Goal: Find specific page/section: Find specific page/section

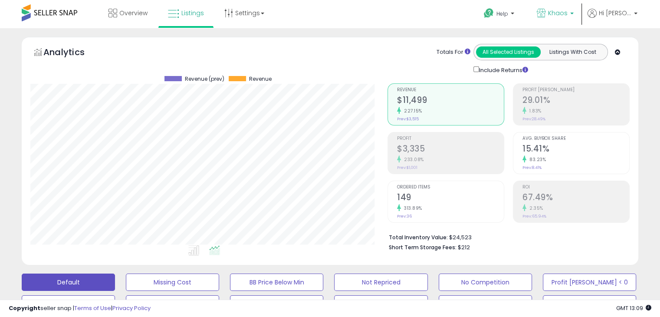
click at [575, 8] on link "Khaos" at bounding box center [555, 14] width 50 height 28
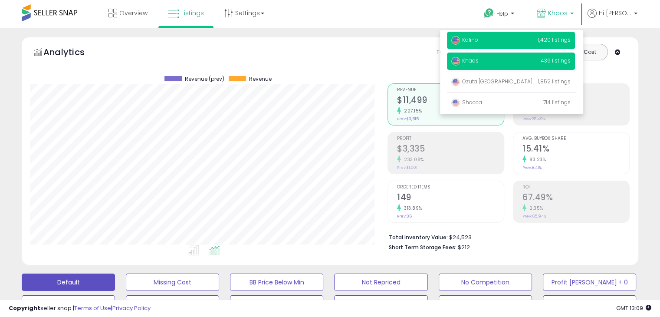
click at [477, 43] on span "Kalino" at bounding box center [464, 39] width 27 height 7
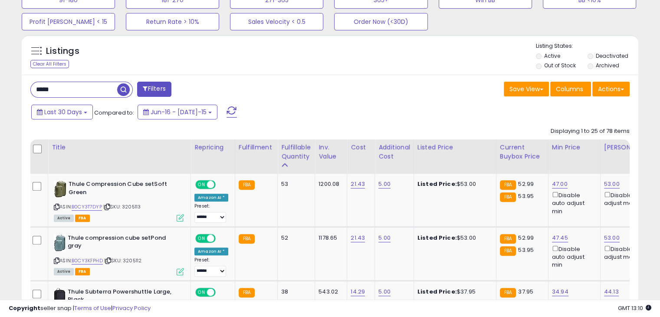
drag, startPoint x: 111, startPoint y: 94, endPoint x: 105, endPoint y: 94, distance: 6.5
click at [105, 94] on input "*****" at bounding box center [74, 89] width 86 height 15
type input "*"
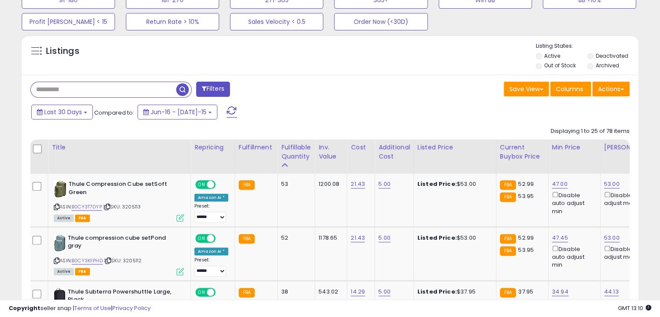
click at [181, 88] on span "button" at bounding box center [182, 89] width 13 height 13
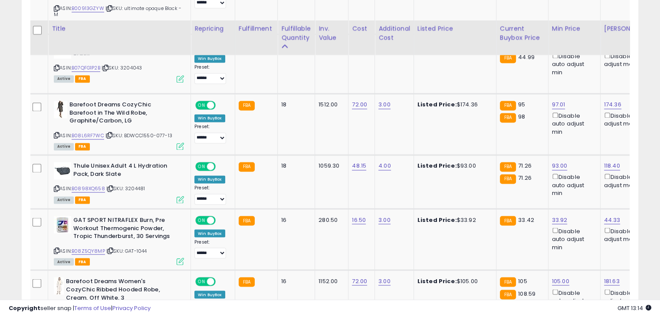
scroll to position [1467, 0]
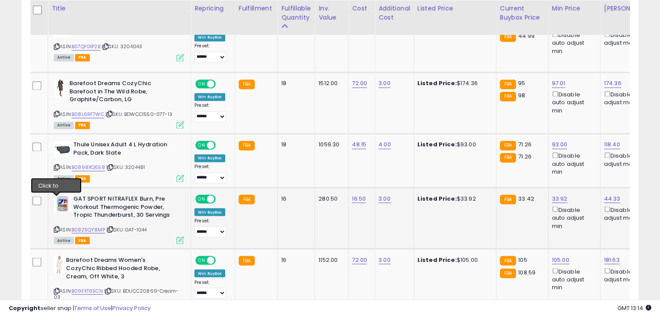
click at [58, 227] on icon at bounding box center [57, 229] width 6 height 5
click at [56, 227] on icon at bounding box center [57, 229] width 6 height 5
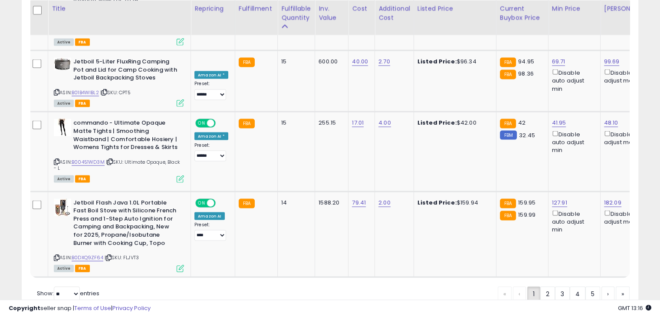
scroll to position [1818, 0]
click at [54, 255] on icon at bounding box center [57, 257] width 6 height 5
